Goal: Register for event/course

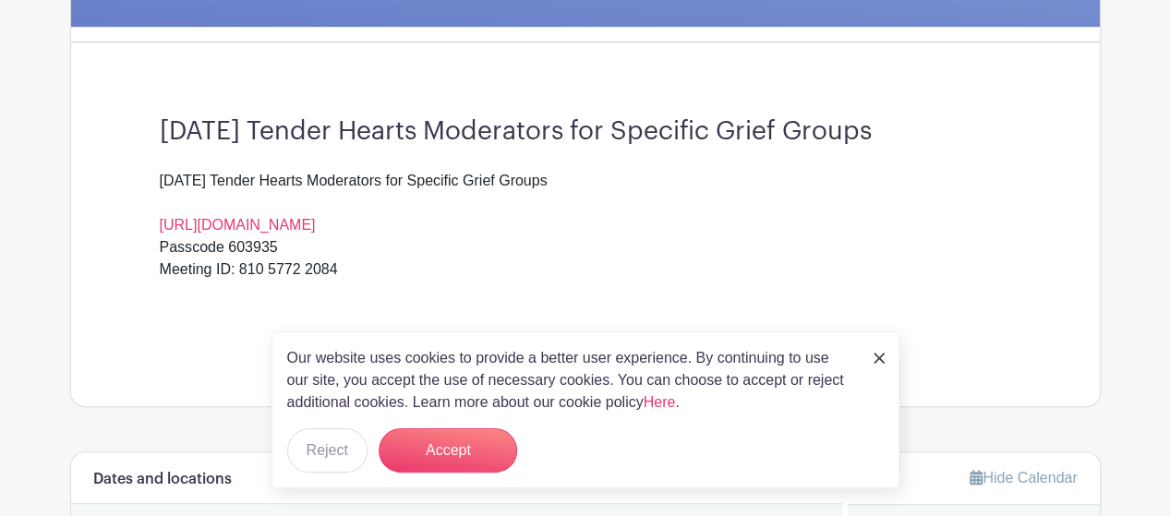
scroll to position [474, 0]
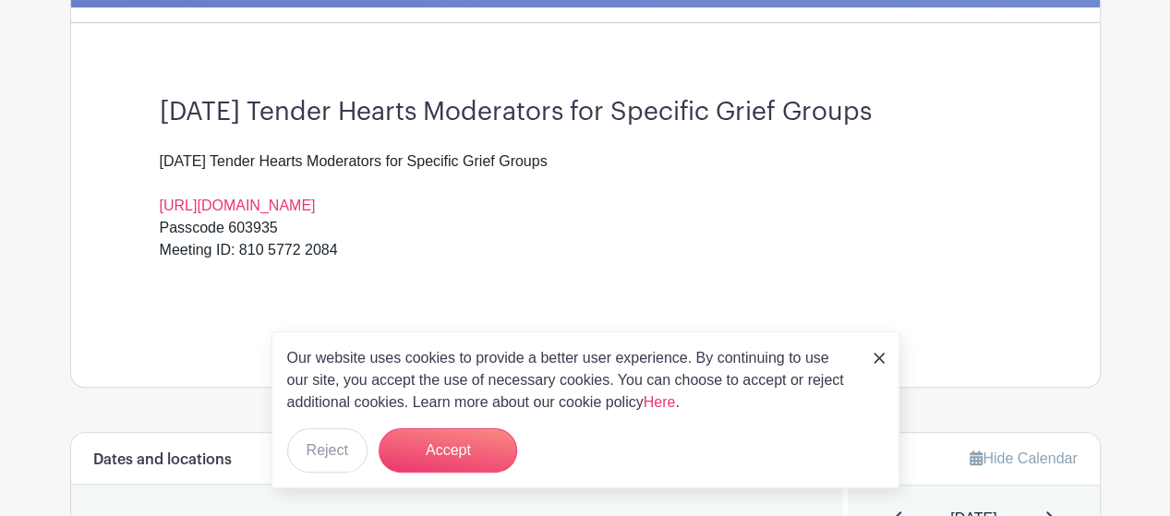
drag, startPoint x: 1175, startPoint y: 34, endPoint x: 1158, endPoint y: 80, distance: 49.4
click at [473, 456] on button "Accept" at bounding box center [447, 450] width 138 height 44
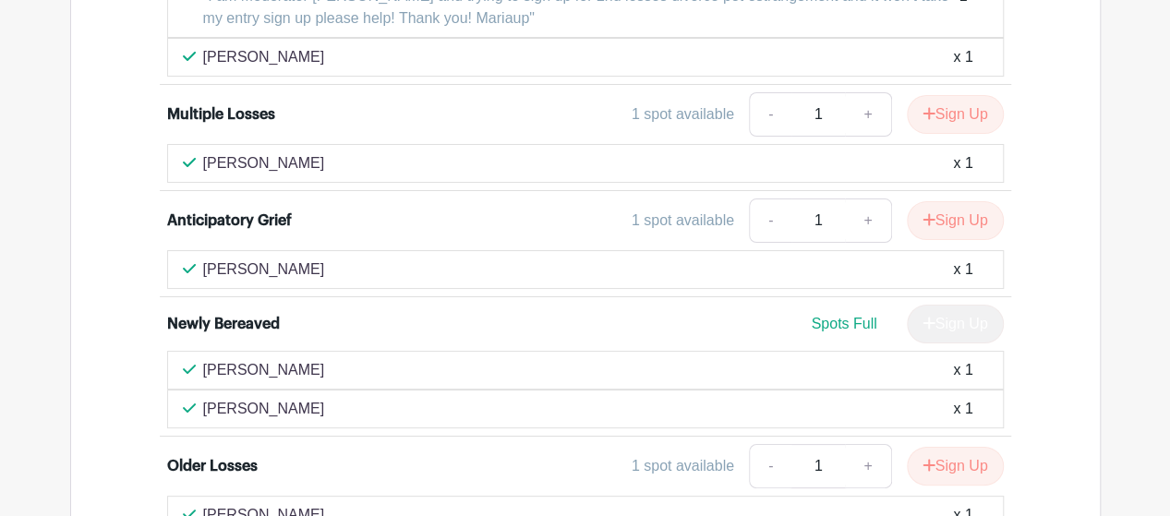
scroll to position [3493, 0]
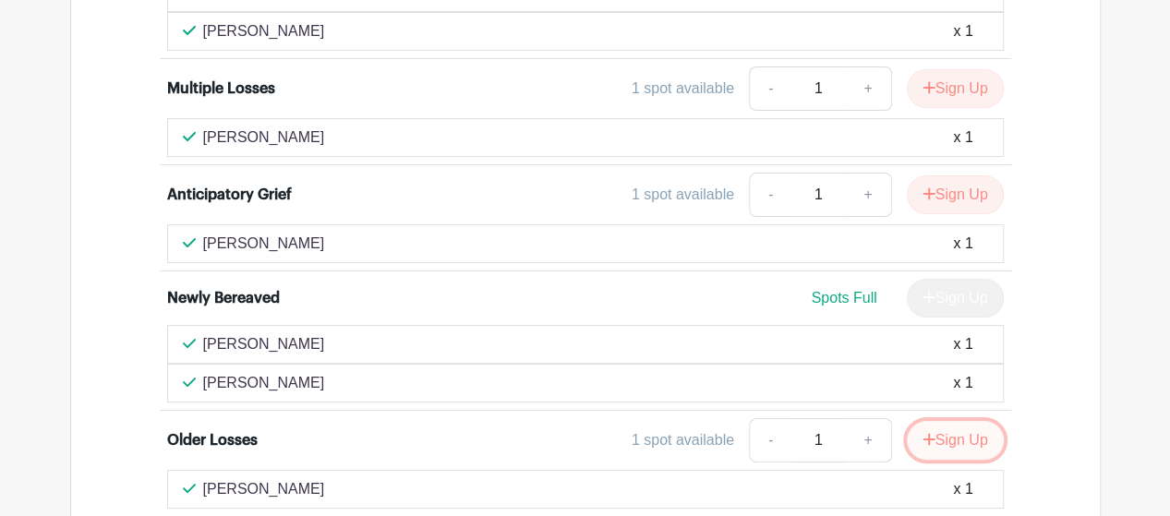
click at [949, 421] on button "Sign Up" at bounding box center [954, 440] width 97 height 39
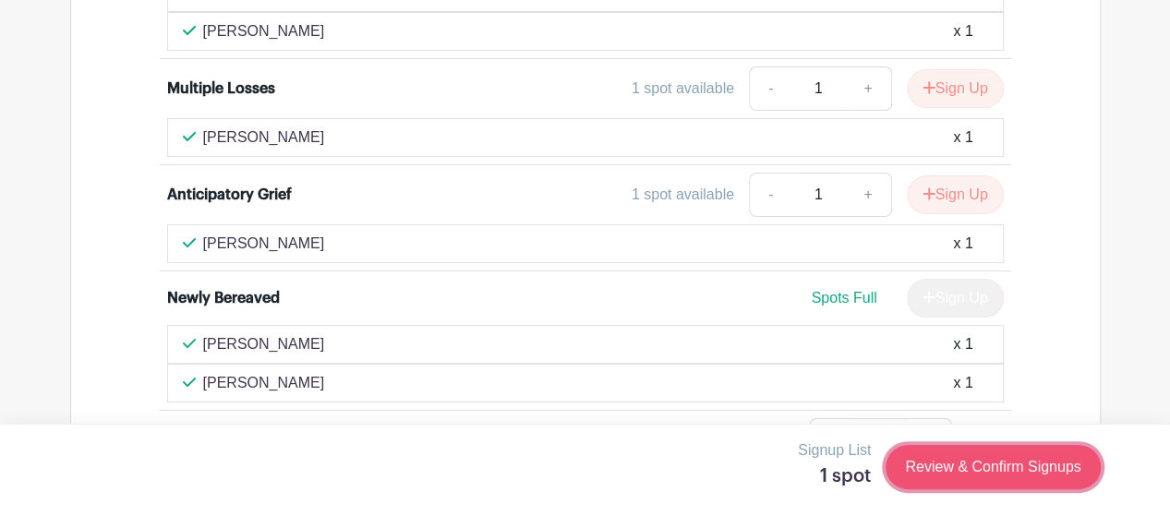
click at [945, 463] on link "Review & Confirm Signups" at bounding box center [992, 467] width 214 height 44
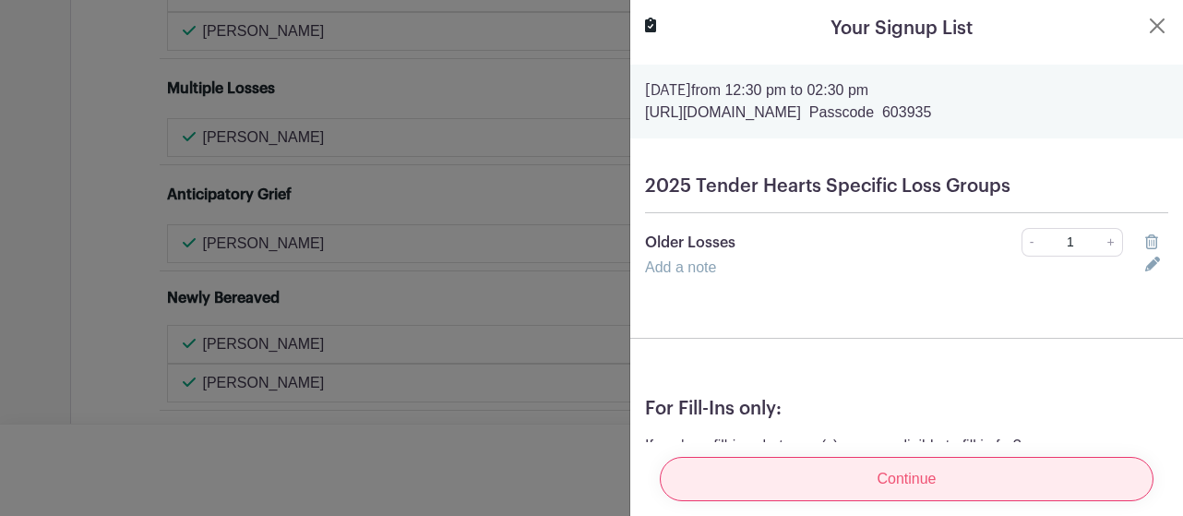
click at [930, 466] on input "Continue" at bounding box center [907, 479] width 494 height 44
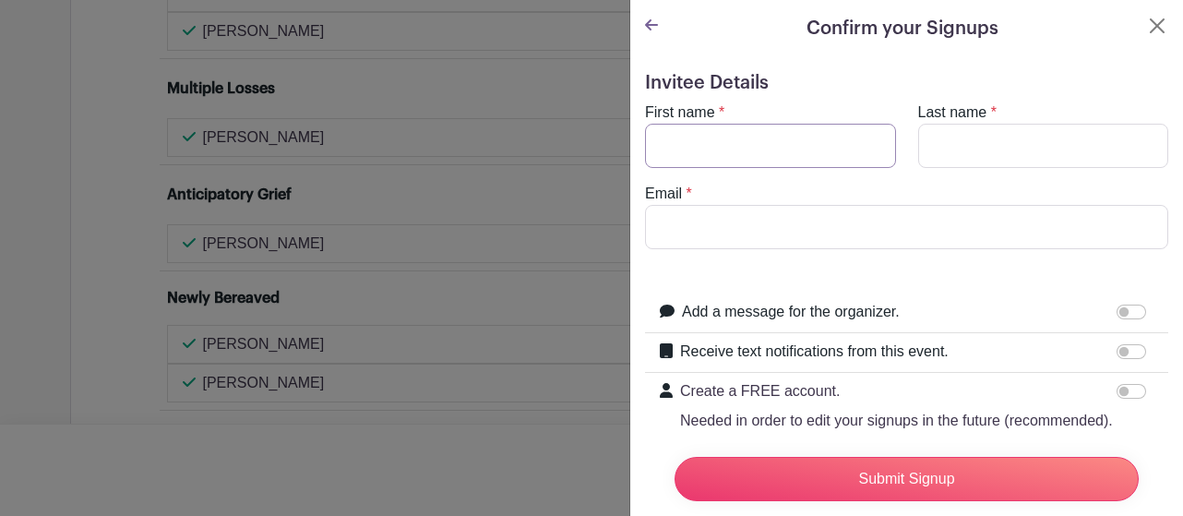
click at [687, 142] on input "First name" at bounding box center [770, 146] width 251 height 44
type input "[PERSON_NAME]"
click at [941, 152] on input "Last name" at bounding box center [1043, 146] width 251 height 44
type input "[PERSON_NAME]"
click at [733, 227] on input "Email" at bounding box center [906, 227] width 523 height 44
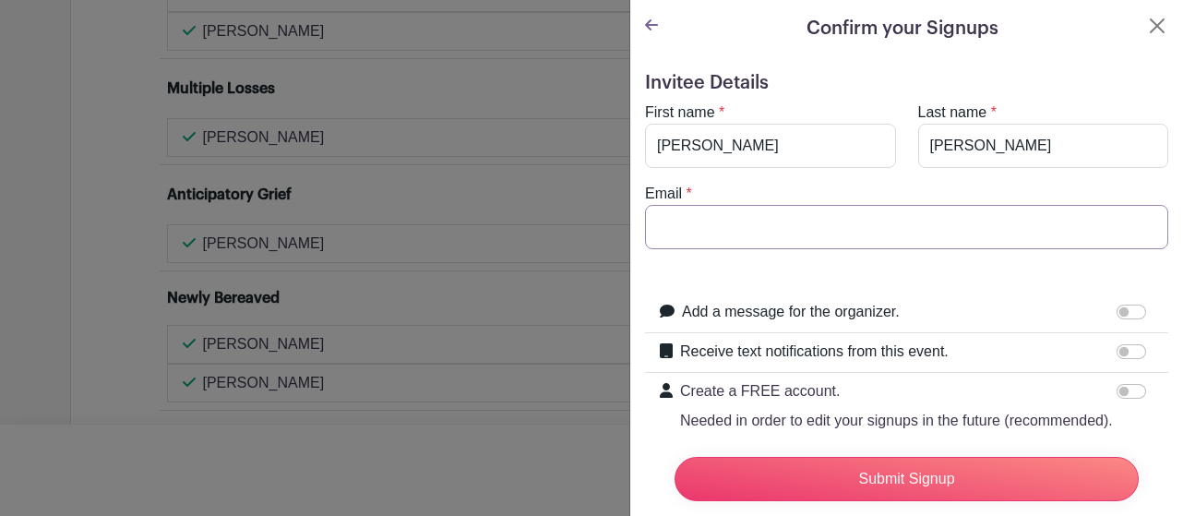
type input "[EMAIL_ADDRESS][DOMAIN_NAME]"
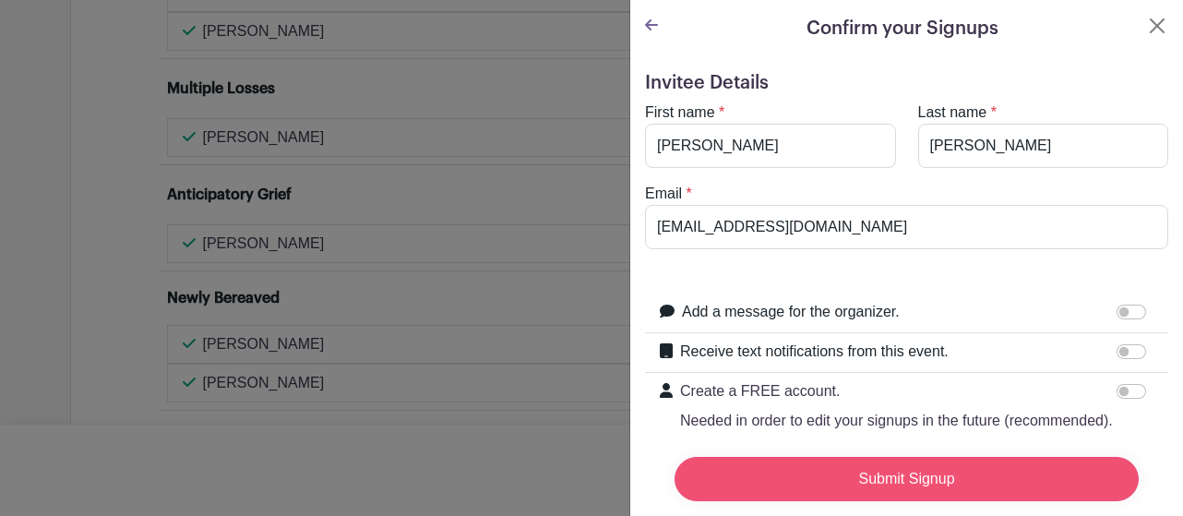
click at [838, 468] on input "Submit Signup" at bounding box center [907, 479] width 464 height 44
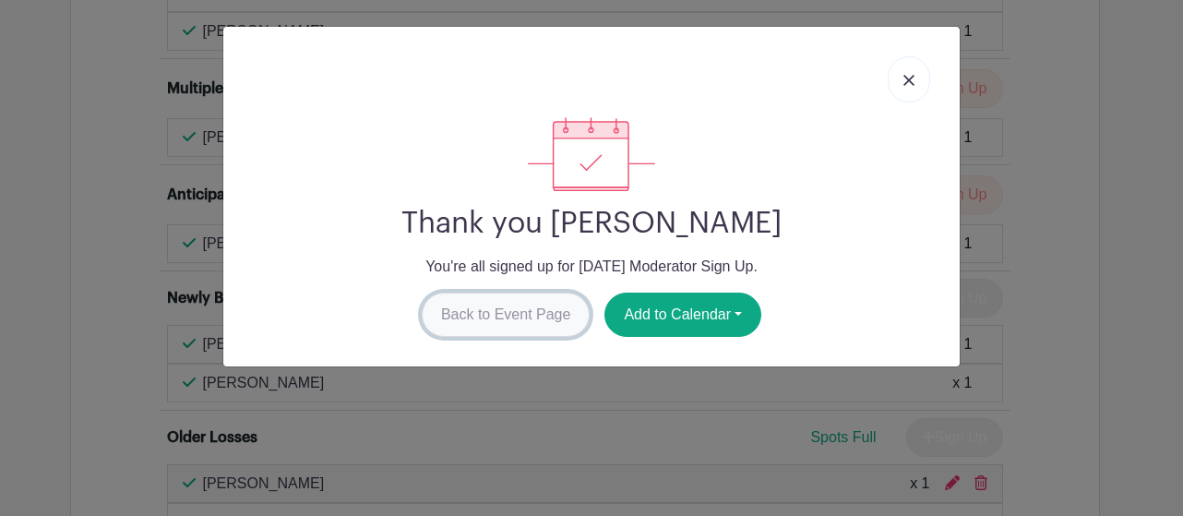
click at [520, 318] on link "Back to Event Page" at bounding box center [506, 315] width 169 height 44
